Goal: Information Seeking & Learning: Learn about a topic

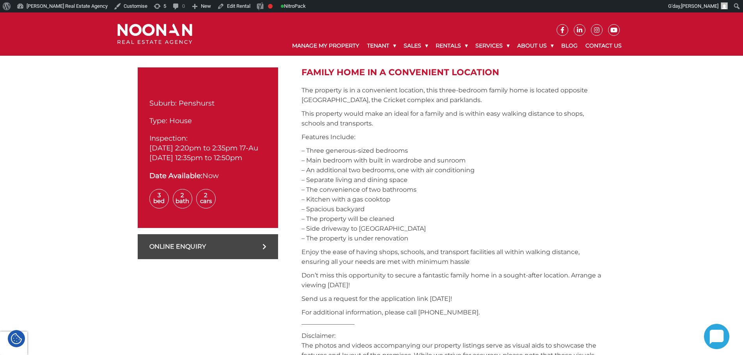
scroll to position [194, 0]
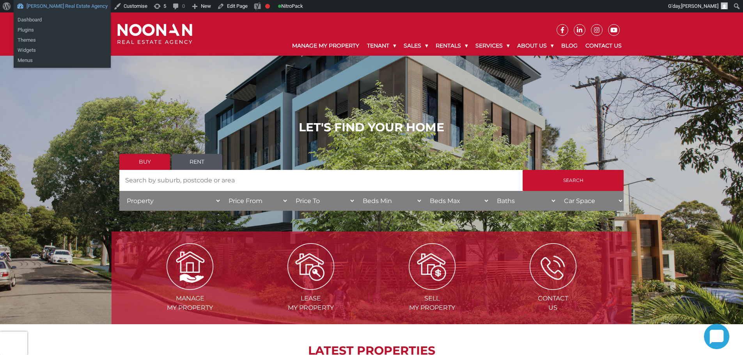
click at [67, 9] on link "[PERSON_NAME] Real Estate Agency" at bounding box center [62, 6] width 97 height 12
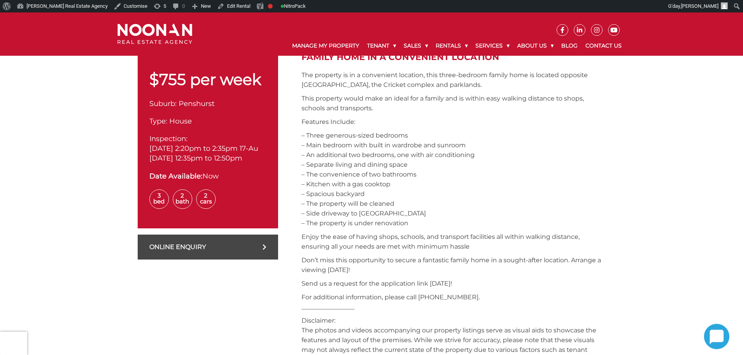
scroll to position [194, 0]
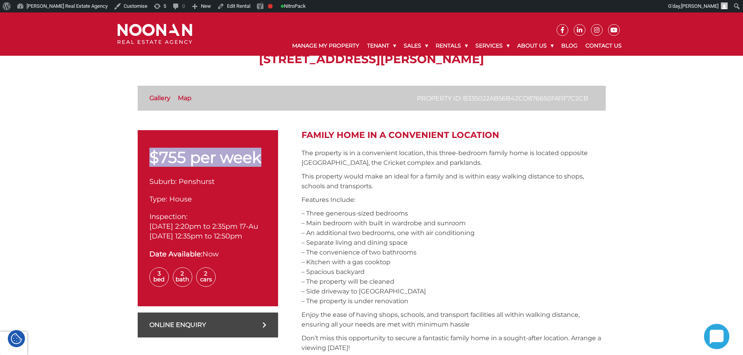
drag, startPoint x: 146, startPoint y: 152, endPoint x: 261, endPoint y: 162, distance: 115.5
click at [261, 162] on div "$755 per week Suburb: Penshurst Type: House Inspection: 16-Aug-2025 2:20pm to 2…" at bounding box center [208, 218] width 140 height 176
click at [261, 162] on p "$755 per week" at bounding box center [207, 158] width 117 height 16
drag, startPoint x: 257, startPoint y: 158, endPoint x: 156, endPoint y: 154, distance: 101.1
click at [156, 154] on p "$755 per week" at bounding box center [207, 158] width 117 height 16
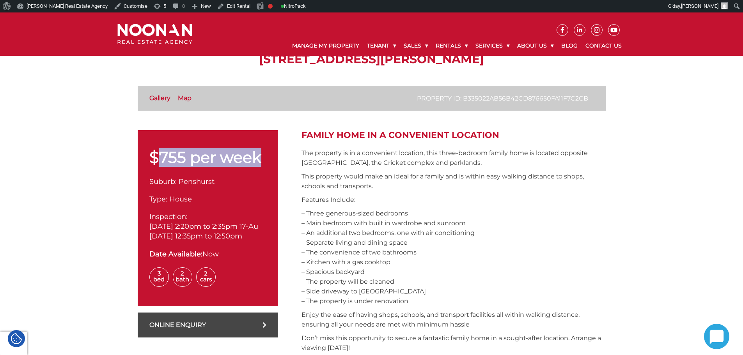
click at [169, 156] on p "$755 per week" at bounding box center [207, 158] width 117 height 16
drag, startPoint x: 156, startPoint y: 157, endPoint x: 260, endPoint y: 157, distance: 104.6
click at [260, 157] on p "$755 per week" at bounding box center [207, 158] width 117 height 16
drag, startPoint x: 264, startPoint y: 158, endPoint x: 145, endPoint y: 158, distance: 119.0
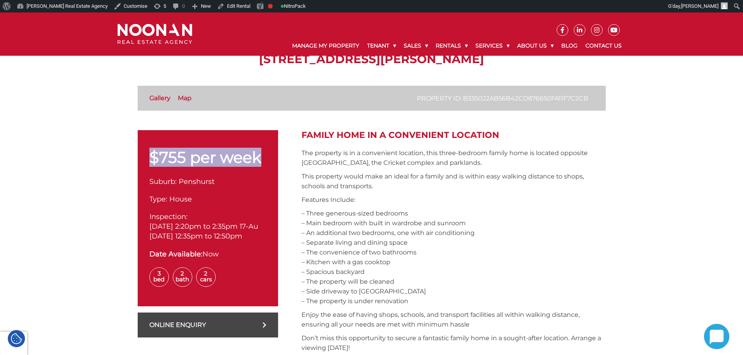
click at [145, 158] on div "$755 per week Suburb: Penshurst Type: House Inspection: 16-Aug-2025 2:20pm to 2…" at bounding box center [208, 218] width 140 height 176
click at [184, 158] on p "$755 per week" at bounding box center [207, 158] width 117 height 16
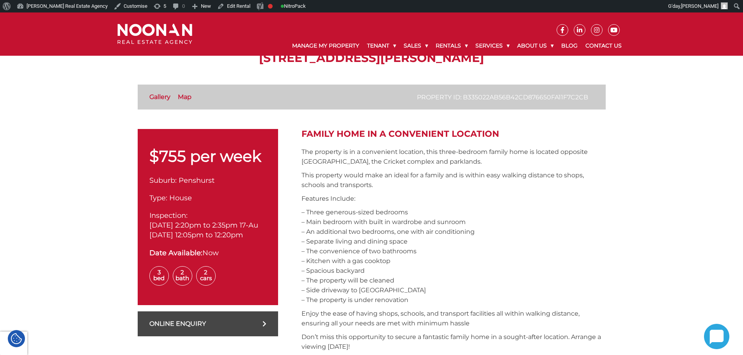
scroll to position [195, 0]
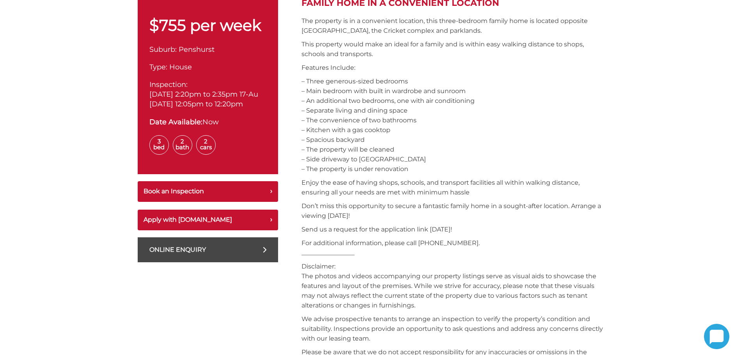
scroll to position [2107, 0]
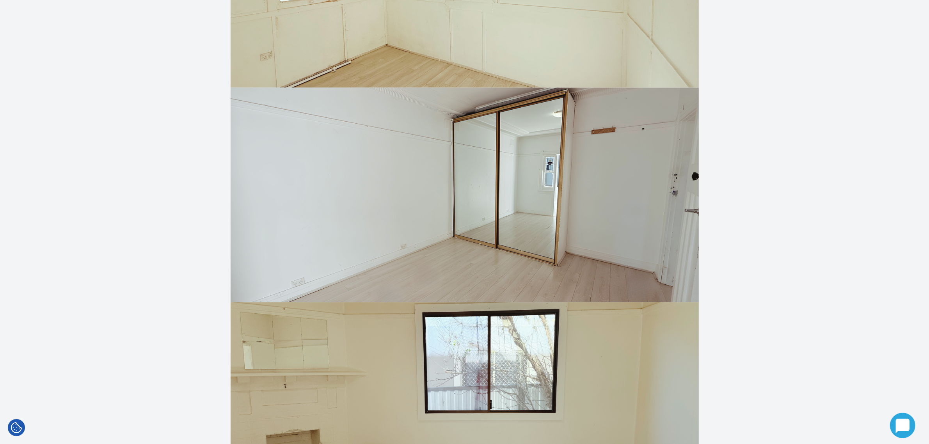
scroll to position [1063, 0]
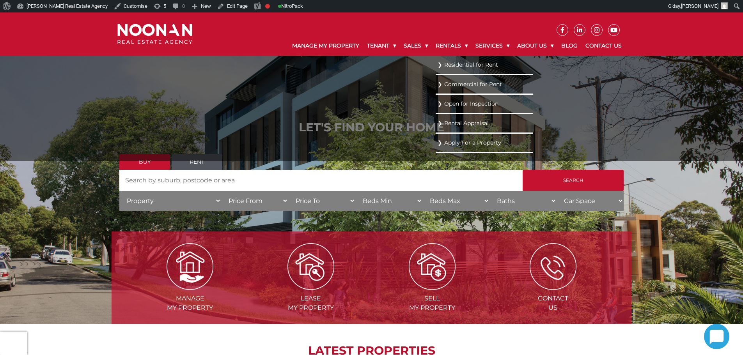
click at [453, 64] on link "Residential for Rent" at bounding box center [485, 65] width 94 height 11
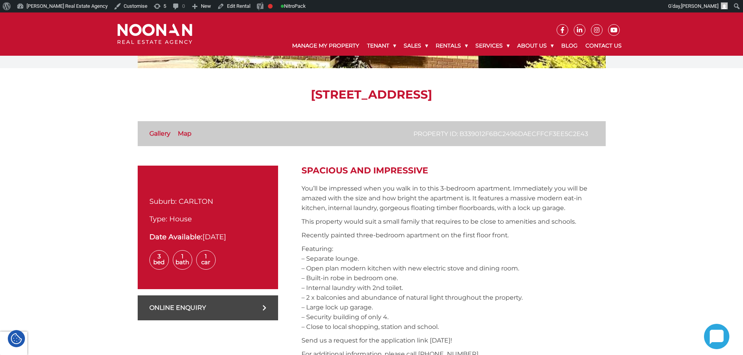
scroll to position [78, 0]
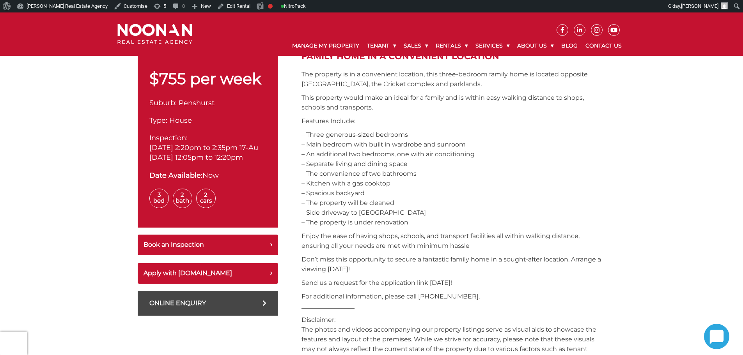
scroll to position [273, 0]
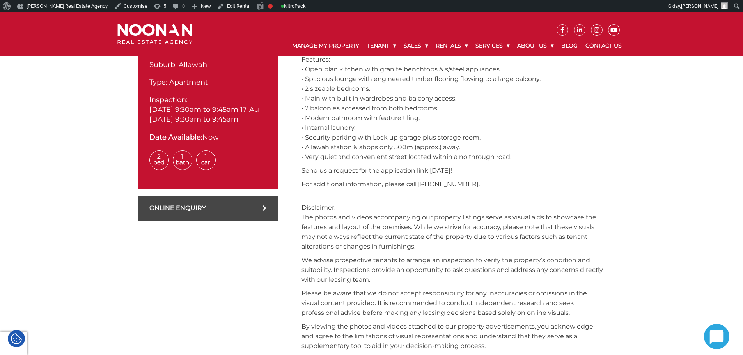
scroll to position [77, 0]
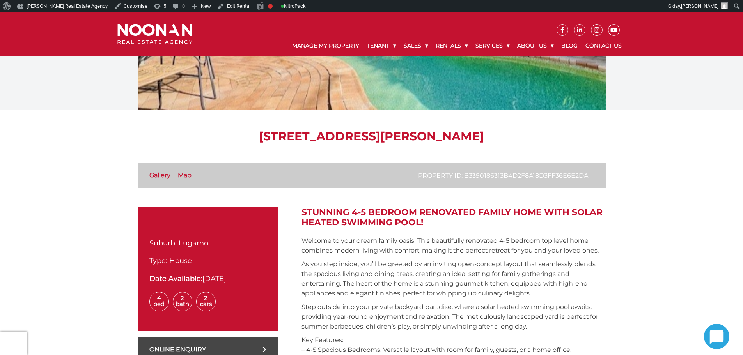
scroll to position [272, 0]
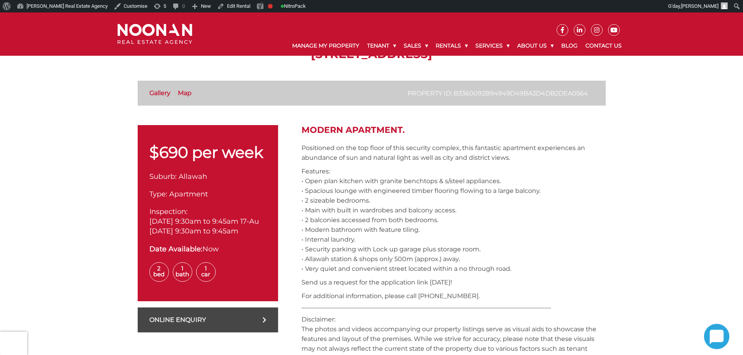
scroll to position [78, 0]
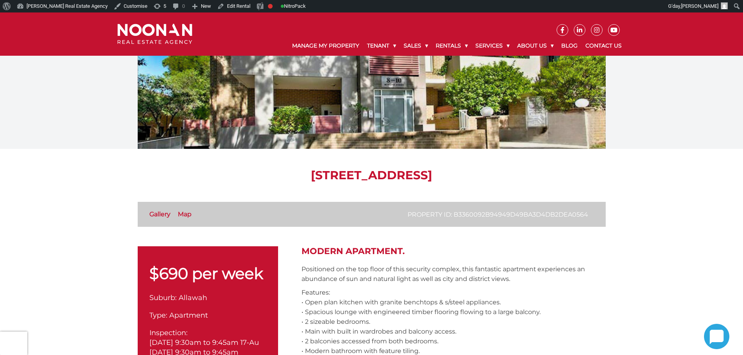
drag, startPoint x: 226, startPoint y: 173, endPoint x: 380, endPoint y: 176, distance: 154.5
click at [380, 176] on h1 "[STREET_ADDRESS]" at bounding box center [372, 176] width 468 height 14
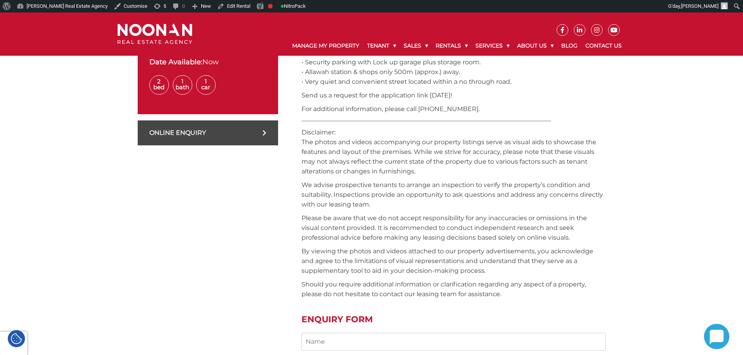
scroll to position [195, 0]
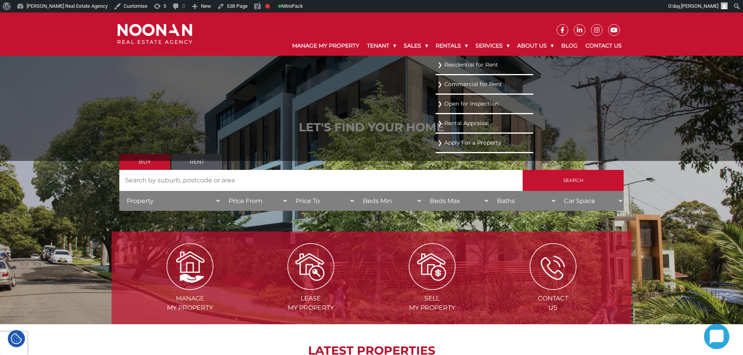
click at [455, 63] on link "Residential for Rent" at bounding box center [485, 65] width 94 height 11
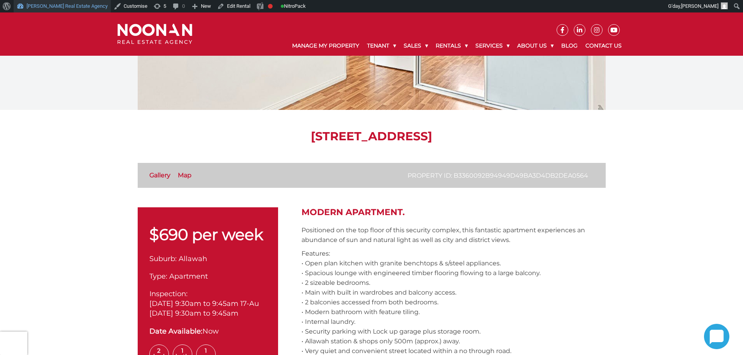
scroll to position [234, 0]
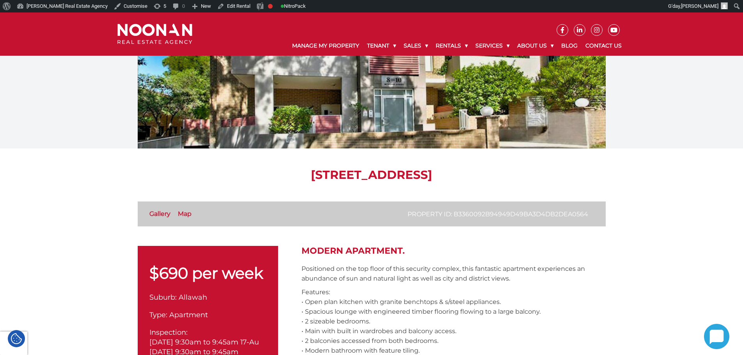
scroll to position [78, 0]
click at [63, 9] on link "[PERSON_NAME] Real Estate Agency" at bounding box center [62, 6] width 97 height 12
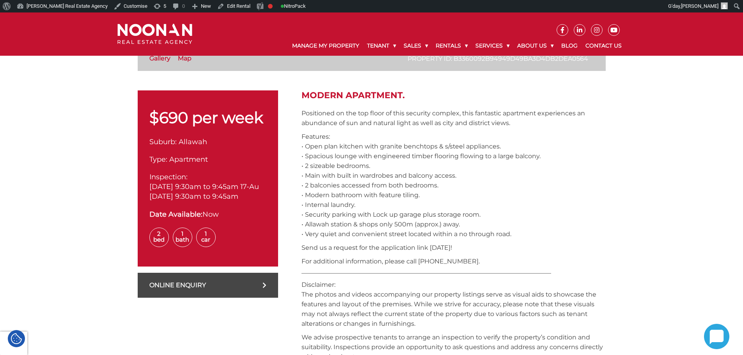
scroll to position [273, 0]
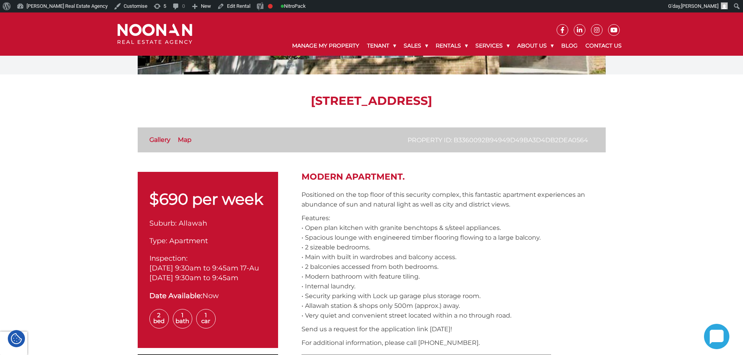
scroll to position [122, 0]
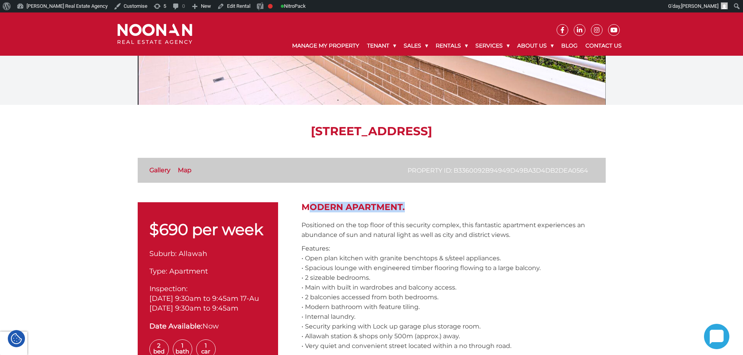
drag, startPoint x: 303, startPoint y: 205, endPoint x: 400, endPoint y: 207, distance: 97.2
click at [400, 207] on h2 "Modern Apartment." at bounding box center [454, 207] width 304 height 10
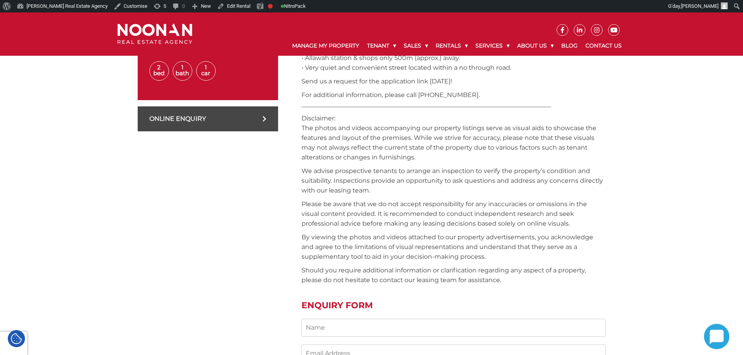
scroll to position [434, 0]
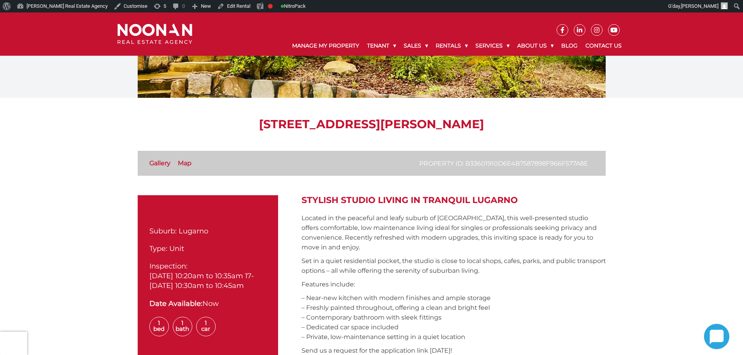
scroll to position [116, 0]
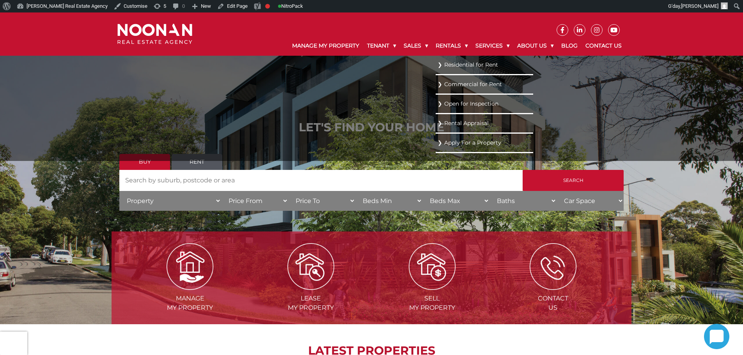
click at [455, 67] on link "Residential for Rent" at bounding box center [485, 65] width 94 height 11
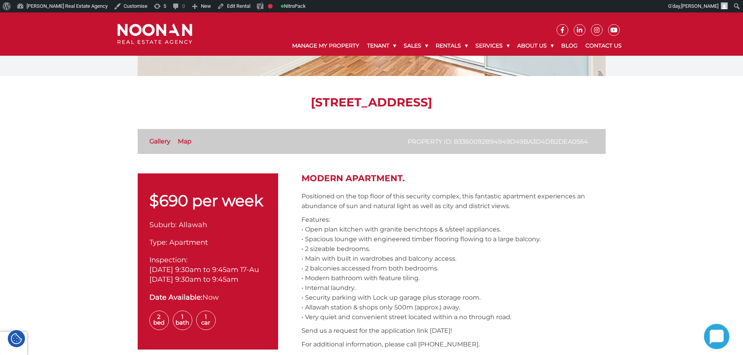
scroll to position [234, 0]
